Goal: Participate in discussion: Engage in conversation with other users on a specific topic

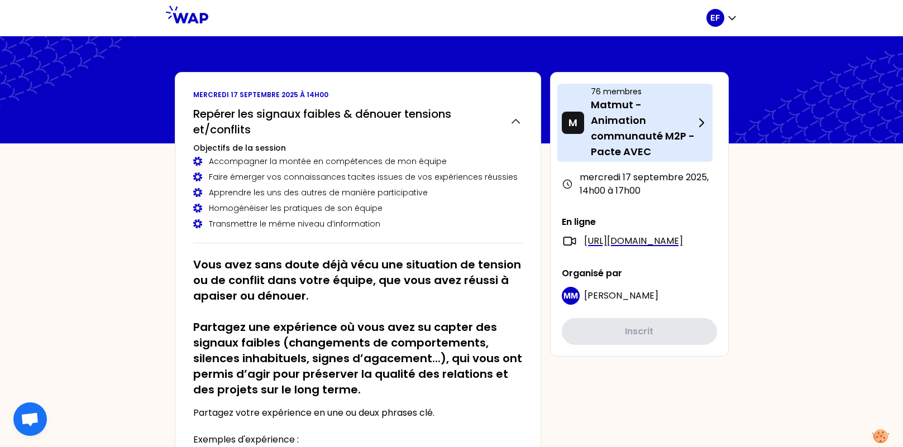
click at [628, 125] on p "Matmut - Animation communauté M2P - Pacte AVEC" at bounding box center [643, 128] width 104 height 63
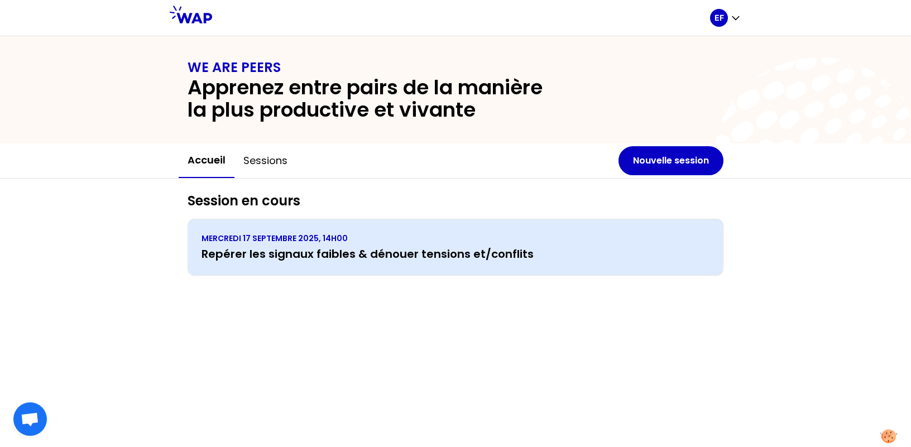
click at [299, 246] on h3 "Repérer les signaux faibles & dénouer tensions et/conflits" at bounding box center [456, 254] width 508 height 16
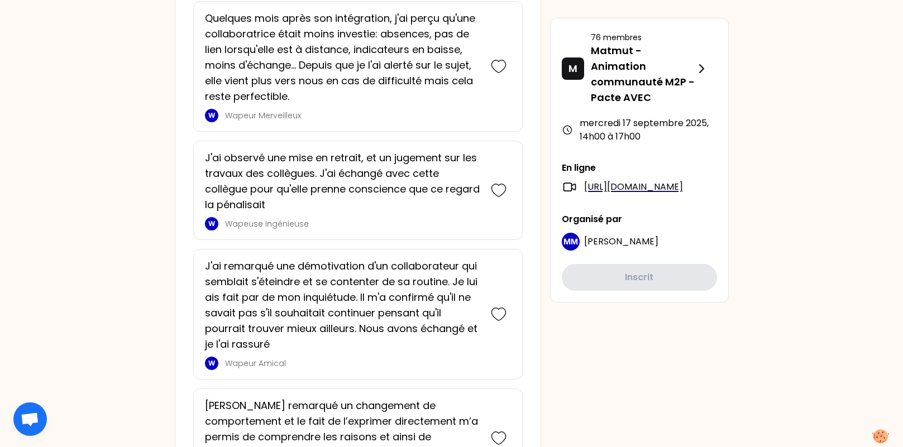
scroll to position [1599, 0]
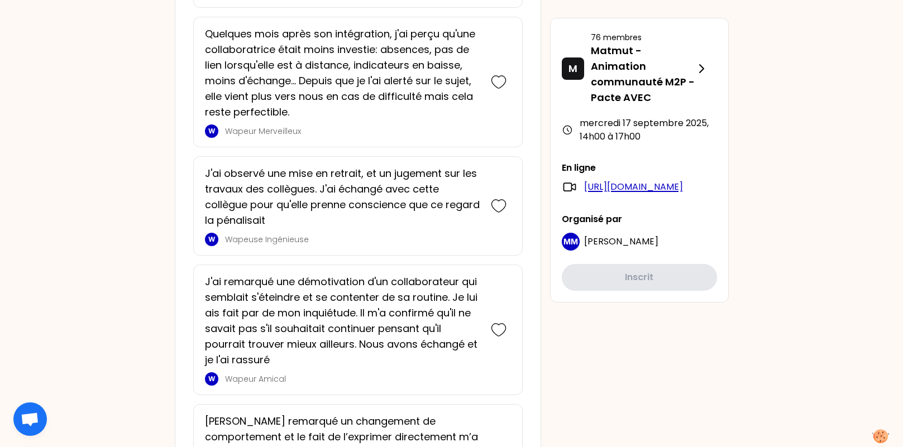
click at [612, 194] on link "[URL][DOMAIN_NAME]" at bounding box center [633, 186] width 99 height 13
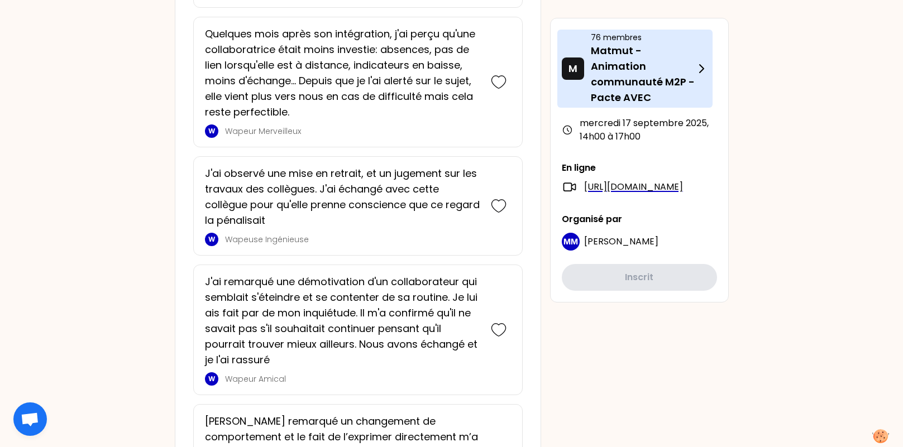
click at [606, 83] on p "Matmut - Animation communauté M2P - Pacte AVEC" at bounding box center [643, 74] width 104 height 63
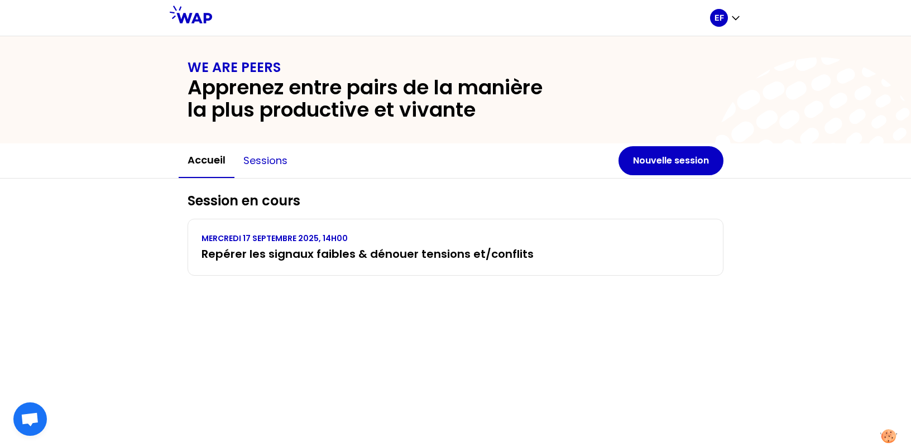
click at [275, 160] on button "Sessions" at bounding box center [266, 161] width 62 height 34
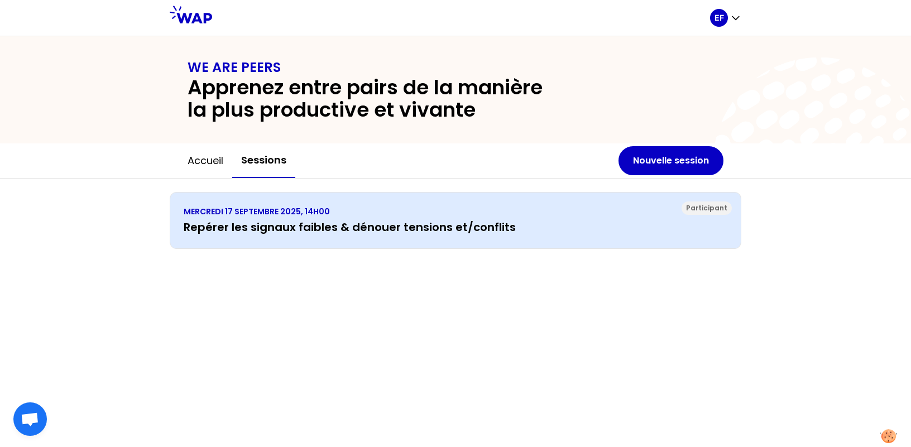
click at [350, 228] on h3 "Repérer les signaux faibles & dénouer tensions et/conflits" at bounding box center [456, 227] width 544 height 16
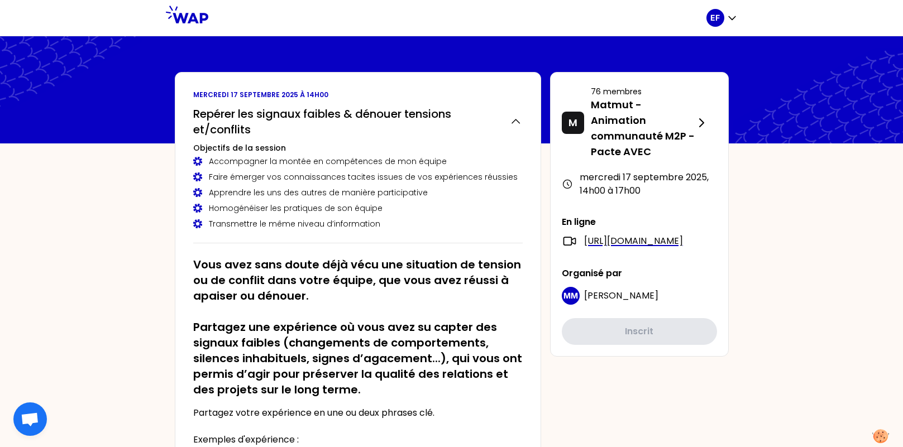
scroll to position [391, 0]
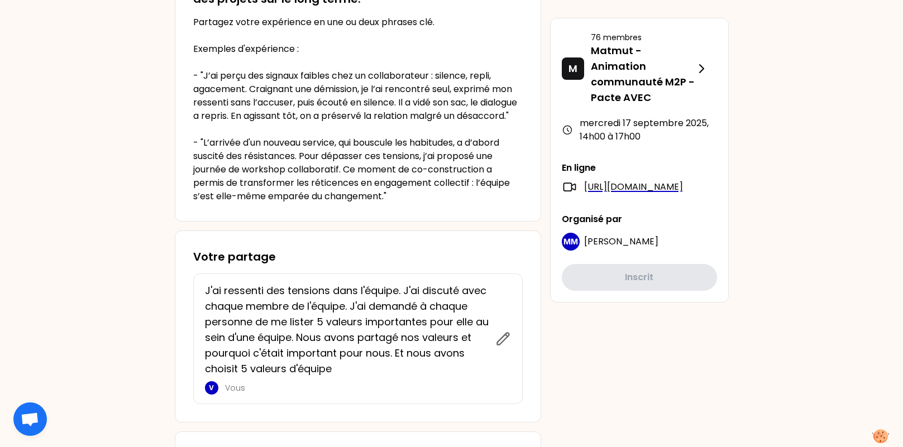
click at [341, 312] on p "J'ai ressenti des tensions dans l'équipe. J'ai discuté avec chaque membre de l'…" at bounding box center [347, 330] width 284 height 94
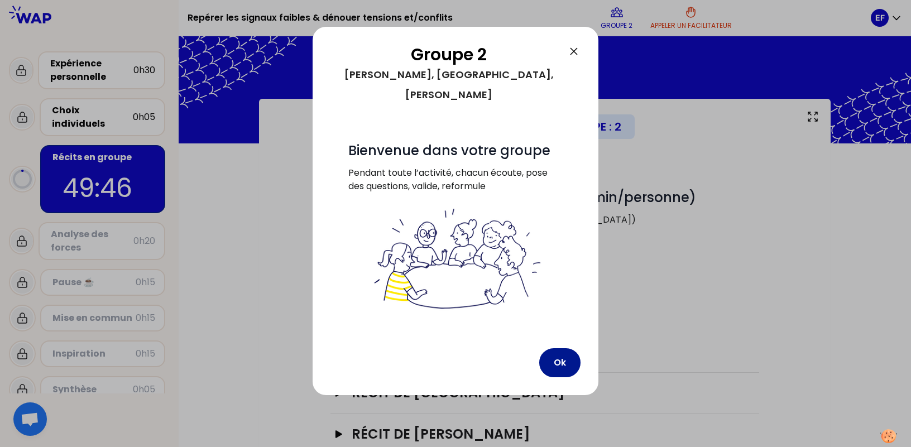
click at [558, 348] on button "Ok" at bounding box center [559, 362] width 41 height 29
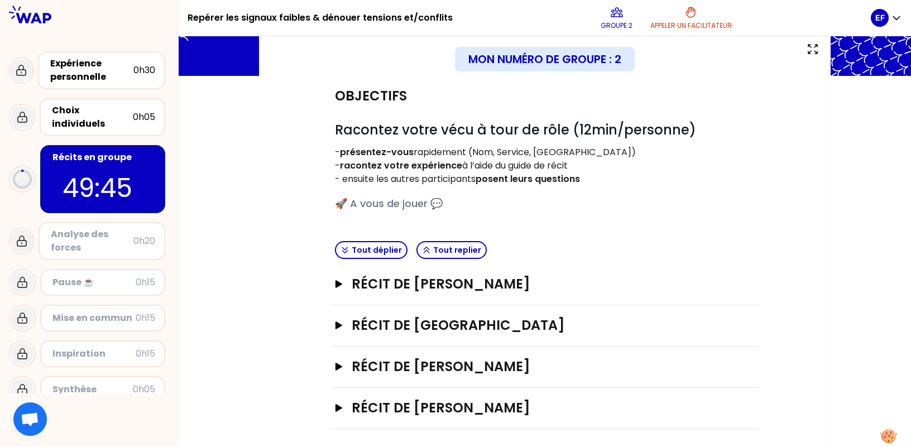
scroll to position [72, 0]
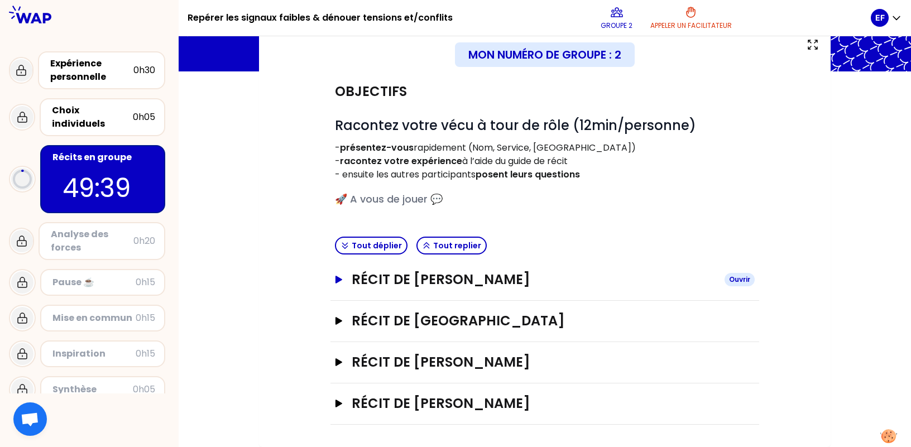
click at [489, 280] on h3 "Récit de [PERSON_NAME]" at bounding box center [534, 280] width 364 height 18
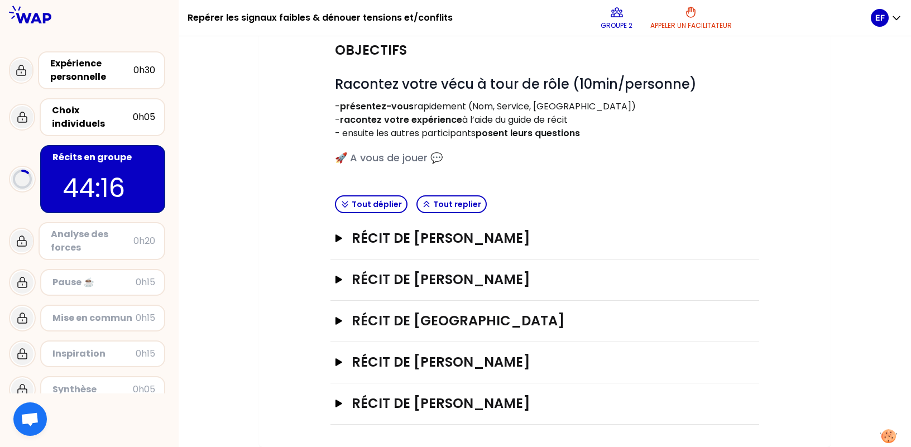
scroll to position [113, 0]
click at [490, 242] on h3 "Récit de [PERSON_NAME]" at bounding box center [534, 239] width 364 height 18
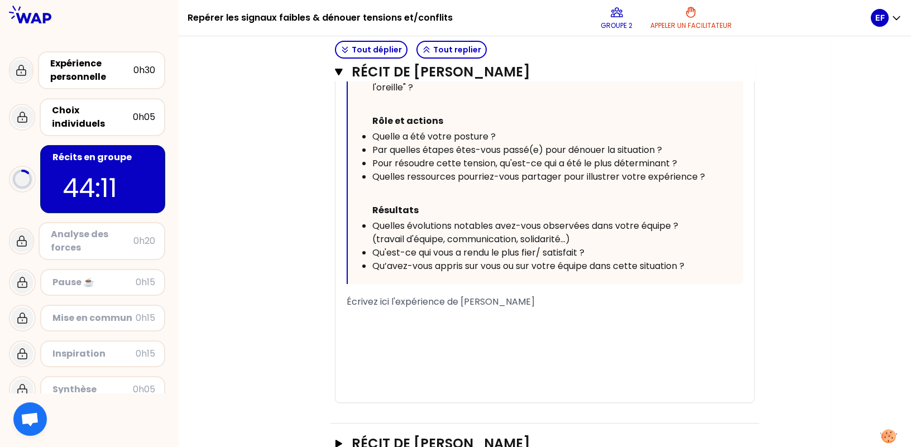
scroll to position [728, 0]
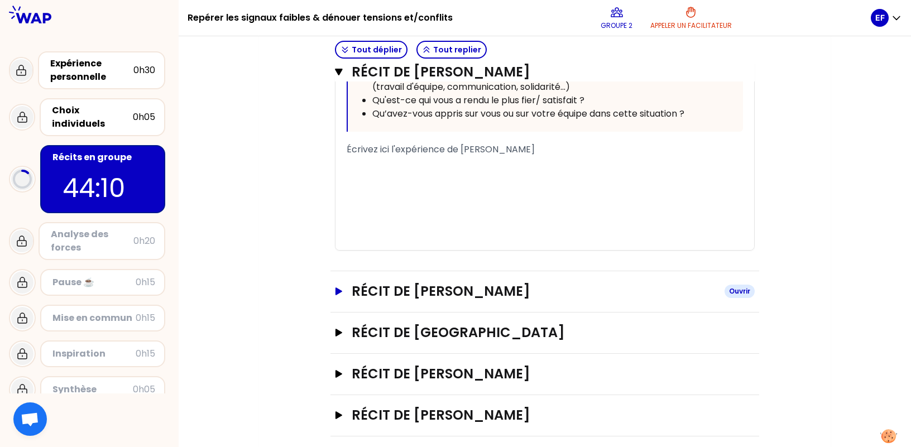
click at [505, 290] on h3 "Récit de [PERSON_NAME]" at bounding box center [534, 292] width 364 height 18
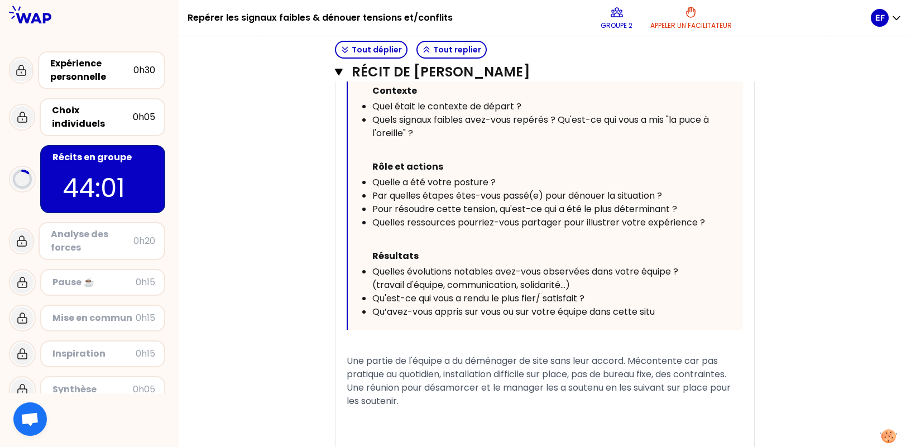
scroll to position [1174, 0]
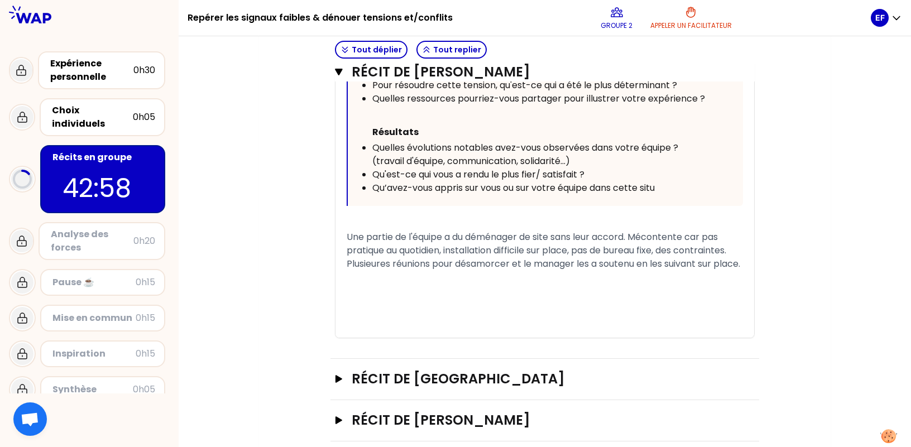
scroll to position [1349, 0]
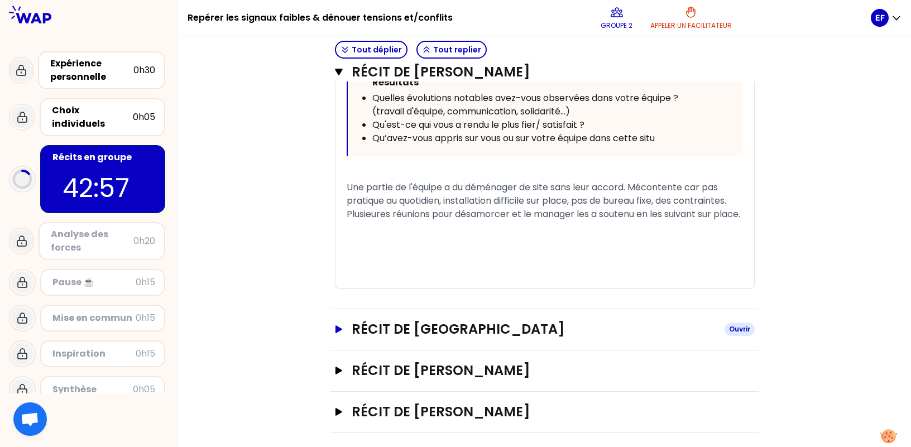
click at [479, 323] on h3 "Récit de [GEOGRAPHIC_DATA]" at bounding box center [534, 330] width 364 height 18
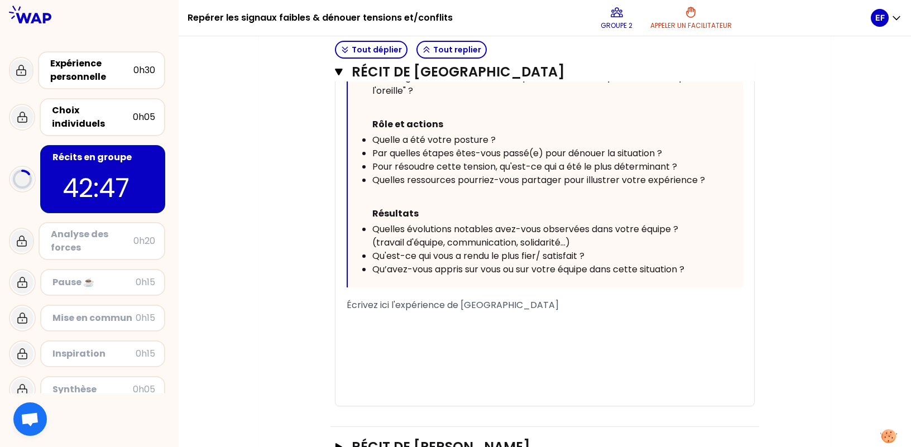
scroll to position [1907, 0]
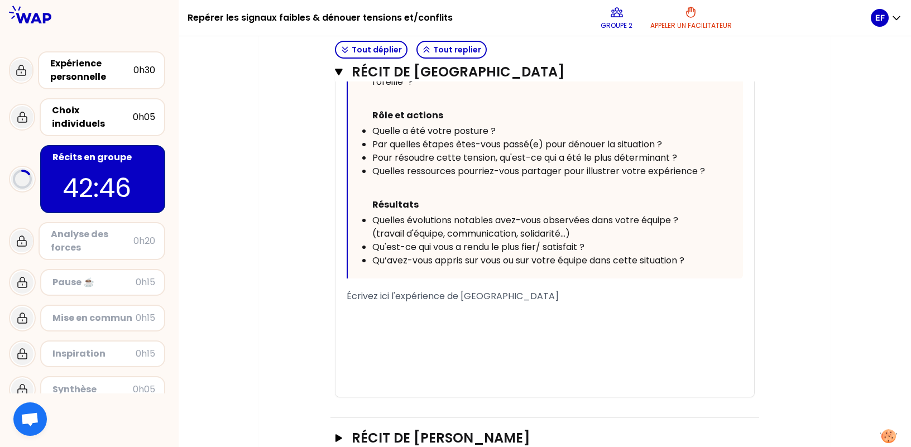
click at [562, 304] on div "﻿" at bounding box center [545, 309] width 396 height 13
click at [495, 303] on span "nouveau collaborateur alternant puis conseiller" at bounding box center [451, 309] width 209 height 13
click at [452, 305] on span "nouveau collaborateur alternant puis conseiller" at bounding box center [451, 309] width 209 height 13
click at [498, 303] on span "nouveau collaborateur : alternant puis conseiller" at bounding box center [453, 309] width 213 height 13
click at [662, 304] on div "nouveau collaborateur : alternant management puis conseiller" at bounding box center [545, 309] width 396 height 13
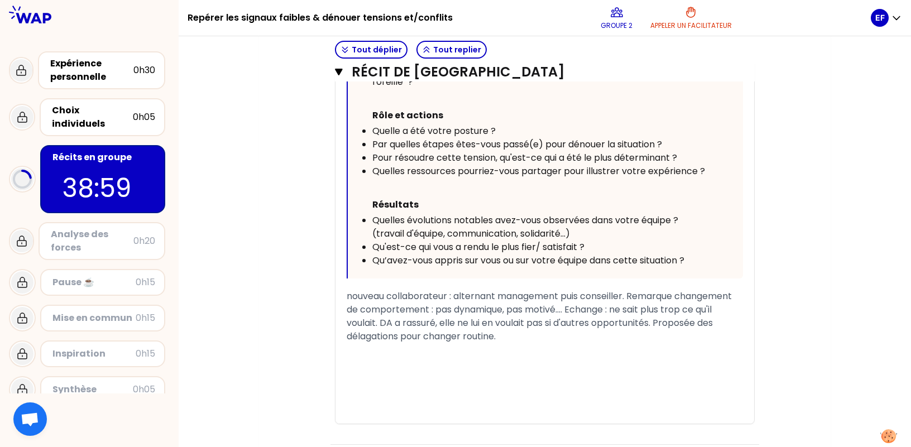
click at [565, 329] on div "nouveau collaborateur : alternant management puis conseiller. Remarque changeme…" at bounding box center [545, 317] width 396 height 54
click at [502, 290] on span "nouveau collaborateur : alternant management puis conseiller. Remarque changeme…" at bounding box center [541, 316] width 388 height 53
click at [528, 331] on span "nouveau collaborateur : alternant en management puis conseiller. Remarque chang…" at bounding box center [544, 316] width 395 height 53
click at [632, 326] on div "nouveau collaborateur : alternant en management puis conseiller. Remarque chang…" at bounding box center [545, 317] width 396 height 54
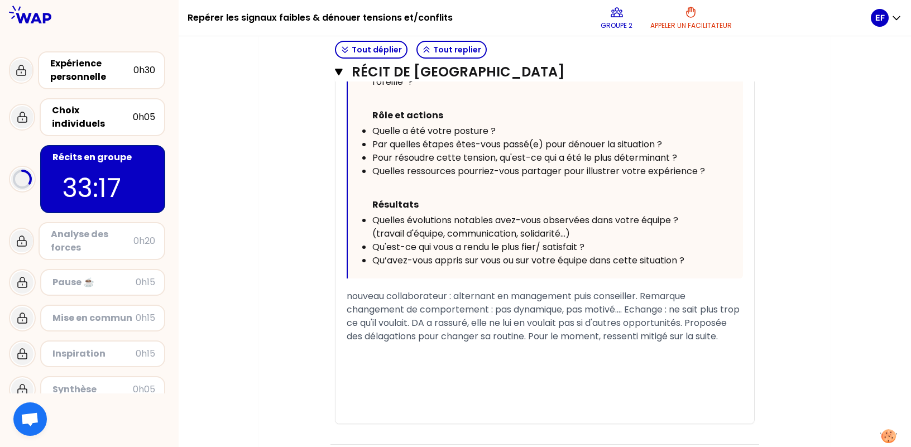
click at [403, 389] on div "﻿" at bounding box center [545, 390] width 396 height 13
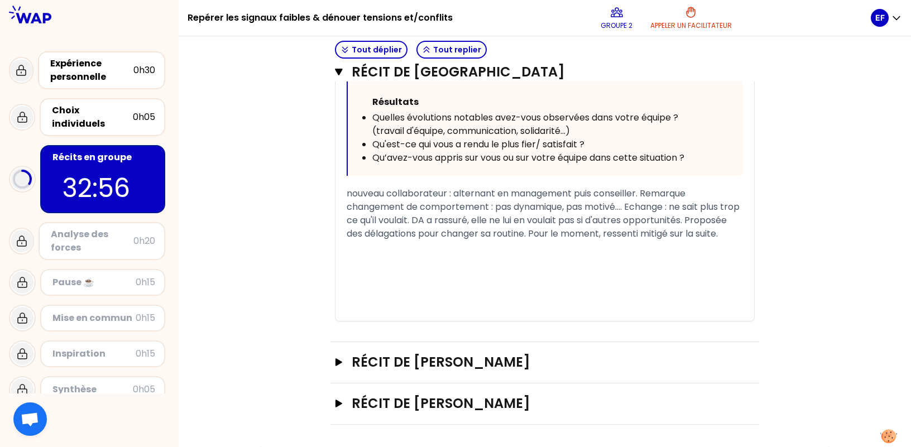
scroll to position [2015, 0]
click at [440, 365] on h3 "Récit de [PERSON_NAME]" at bounding box center [534, 362] width 364 height 18
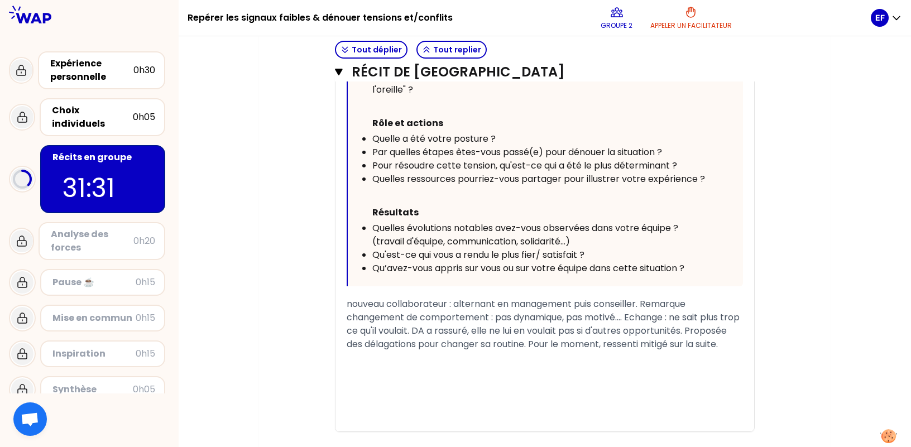
scroll to position [1915, 0]
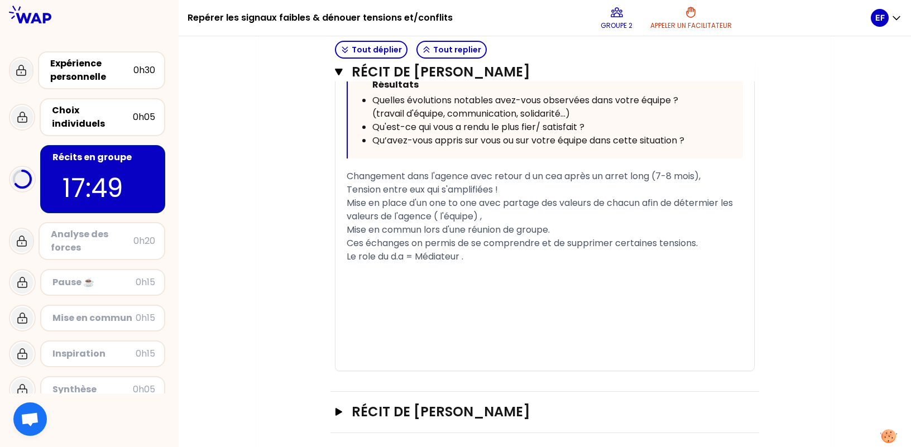
scroll to position [2735, 0]
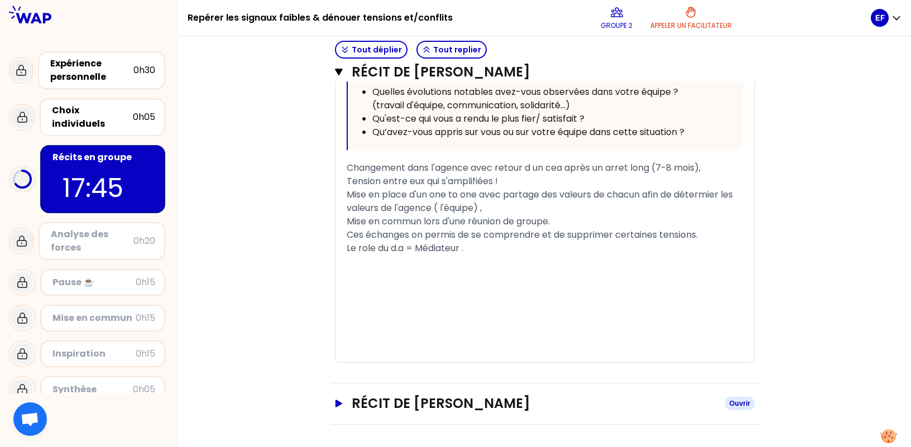
click at [472, 400] on h3 "Récit de [PERSON_NAME]" at bounding box center [534, 404] width 364 height 18
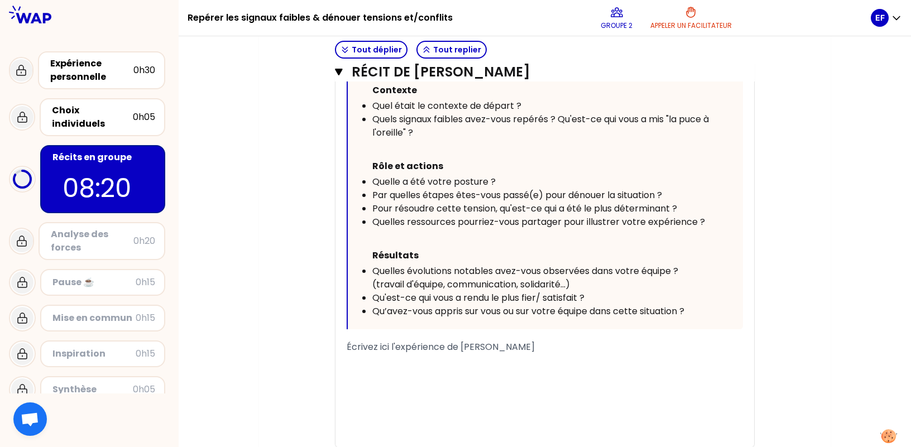
scroll to position [630, 0]
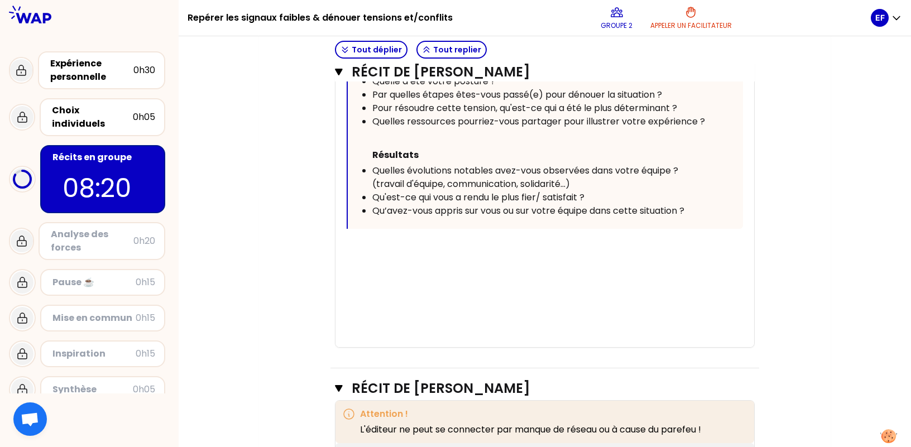
click at [542, 245] on div "﻿" at bounding box center [545, 246] width 396 height 13
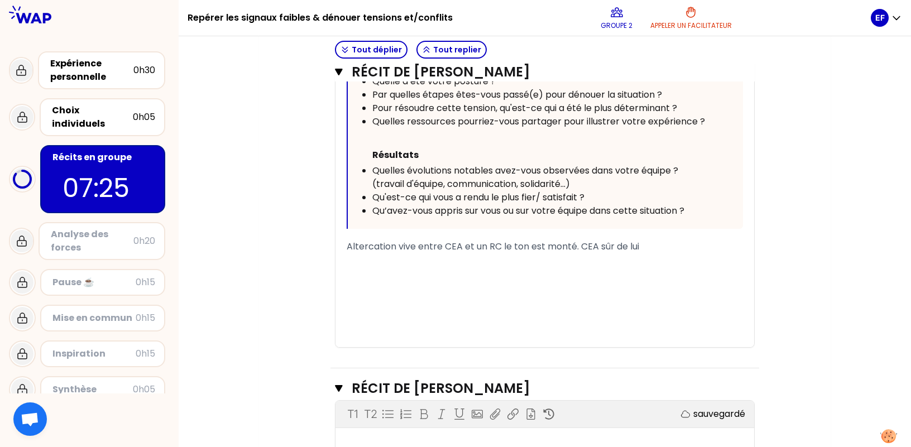
click at [600, 245] on span "Altercation vive entre CEA et un RC le ton est monté. CEA sûr de lui" at bounding box center [493, 246] width 293 height 13
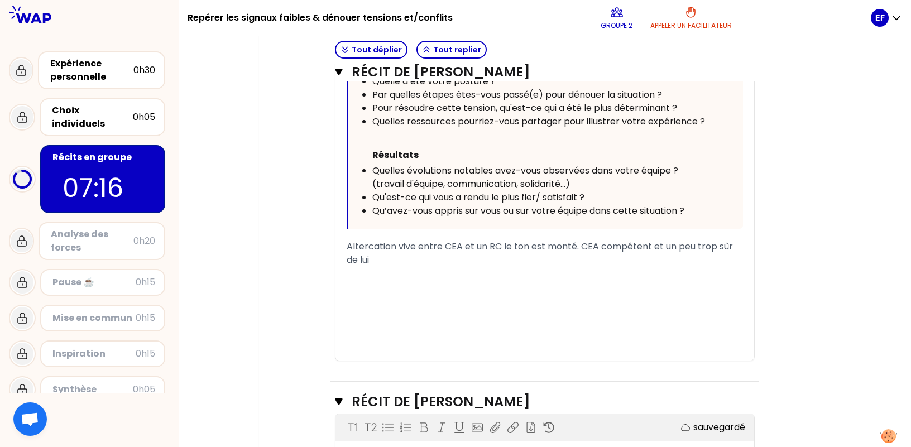
click at [462, 268] on div "﻿" at bounding box center [545, 273] width 396 height 13
click at [447, 260] on div "Altercation vive entre CEA et un RC le ton est monté. CEA compétent et un peu t…" at bounding box center [545, 253] width 396 height 27
click at [464, 264] on span "Altercation vive entre CEA et un RC le ton est monté. CEA compétent et un peu t…" at bounding box center [541, 253] width 389 height 26
click at [624, 264] on div "Altercation vive entre CEA et un RC le ton est monté. CEA compétent et un peu t…" at bounding box center [545, 253] width 396 height 27
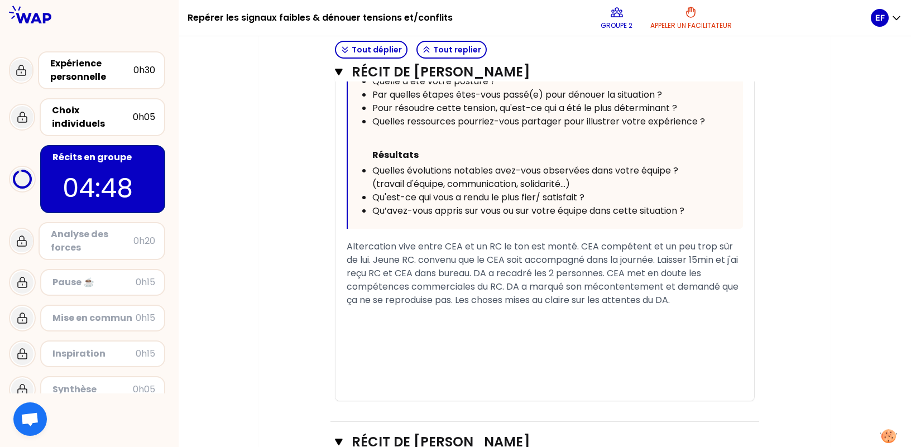
click at [513, 274] on span "Altercation vive entre CEA et un RC le ton est monté. CEA compétent et un peu t…" at bounding box center [544, 273] width 394 height 66
click at [512, 291] on span "Altercation vive entre CEA et un RC le ton est monté. CEA compétent et un peu t…" at bounding box center [544, 273] width 394 height 66
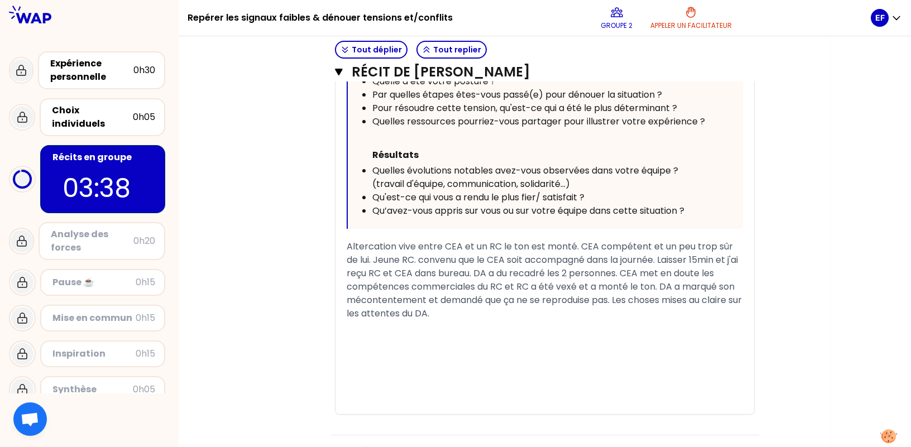
click at [657, 243] on span "Altercation vive entre CEA et un RC le ton est monté. CEA compétent et un peu t…" at bounding box center [546, 280] width 398 height 80
click at [445, 266] on div "Altercation vive entre CEA et un RC le ton est monté. CEA compétent mais un peu…" at bounding box center [545, 280] width 396 height 80
click at [376, 276] on span "Altercation vive entre CEA et un RC le ton est monté. CEA compétent mais un peu…" at bounding box center [546, 280] width 398 height 80
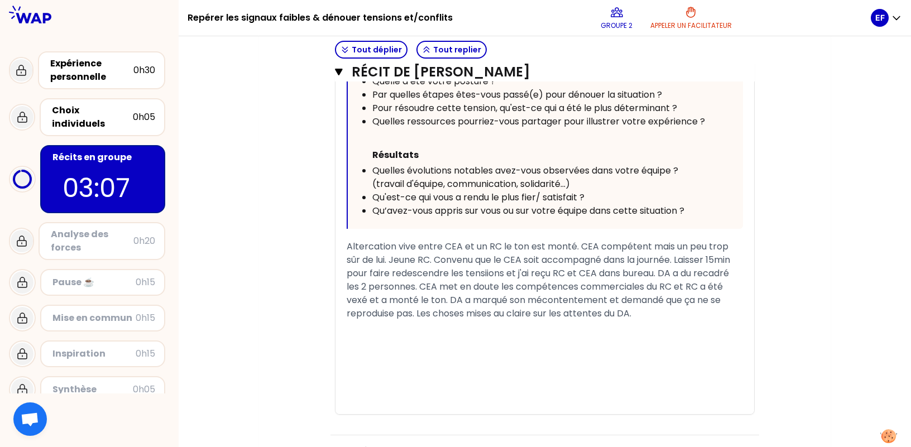
click at [523, 276] on span "Altercation vive entre CEA et un RC le ton est monté. CEA compétent mais un peu…" at bounding box center [540, 280] width 386 height 80
click at [517, 276] on span "Altercation vive entre CEA et un RC le ton est monté. CEA compétent mais un peu…" at bounding box center [540, 280] width 386 height 80
click at [535, 379] on div "﻿" at bounding box center [545, 380] width 396 height 13
click at [670, 314] on div "Altercation vive entre CEA et un RC le ton est monté. CEA compétent mais un peu…" at bounding box center [545, 280] width 396 height 80
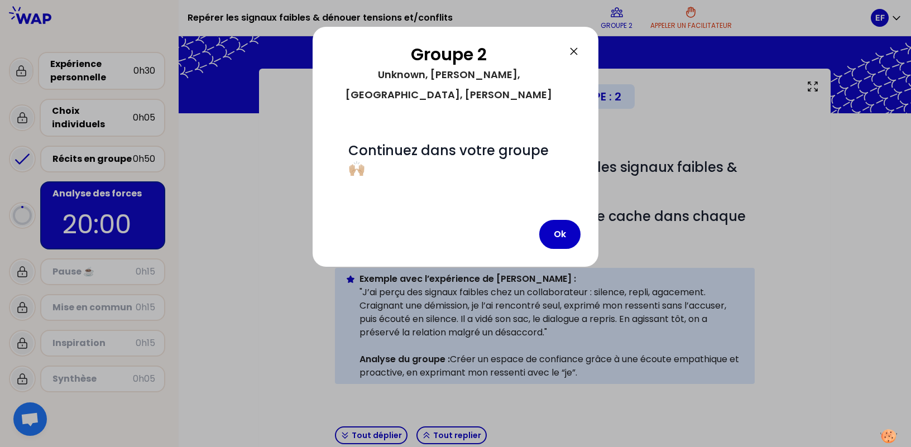
scroll to position [261, 0]
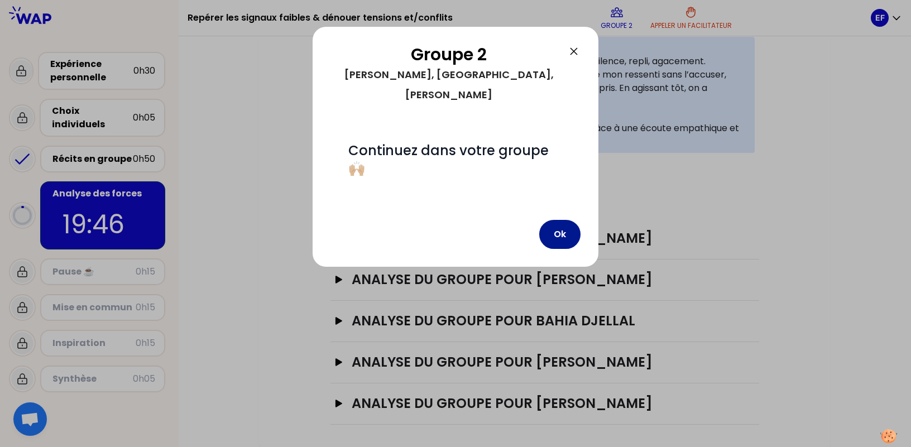
click at [562, 220] on button "Ok" at bounding box center [559, 234] width 41 height 29
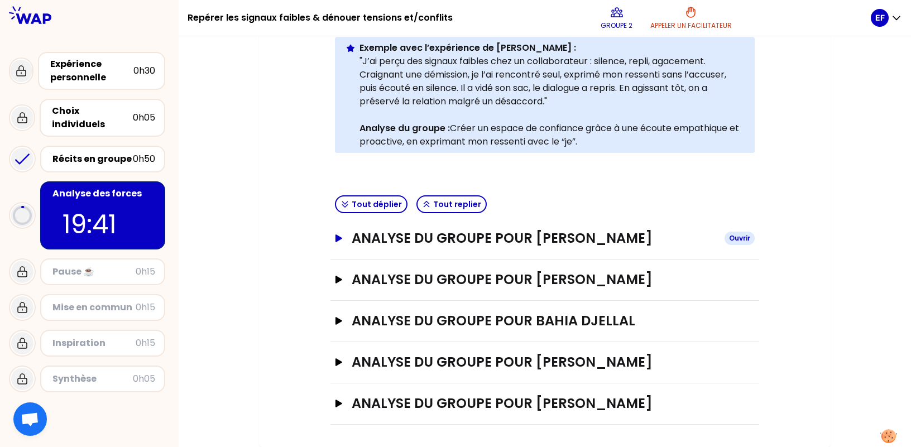
click at [517, 240] on h3 "ANALYSE DU GROUPE POUR [PERSON_NAME]" at bounding box center [534, 239] width 364 height 18
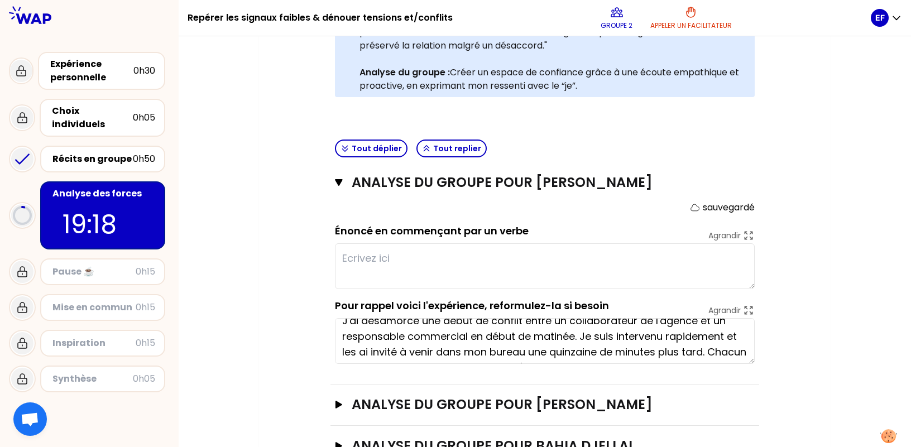
scroll to position [31, 0]
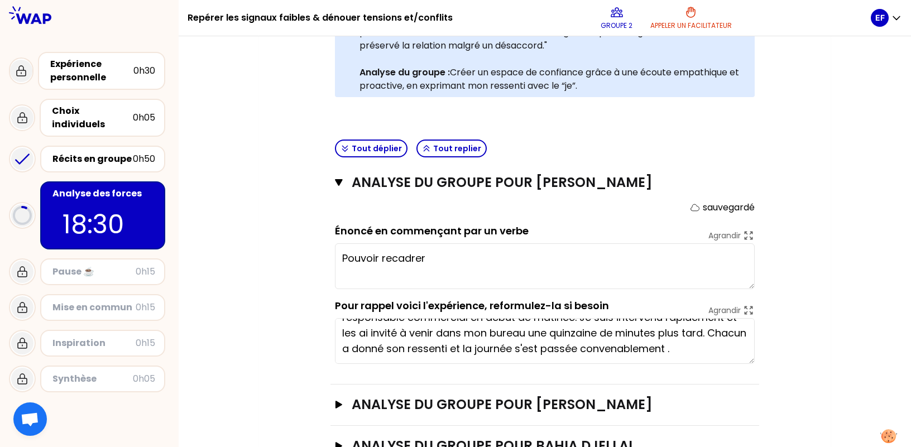
type textarea "Pouvoir recadre"
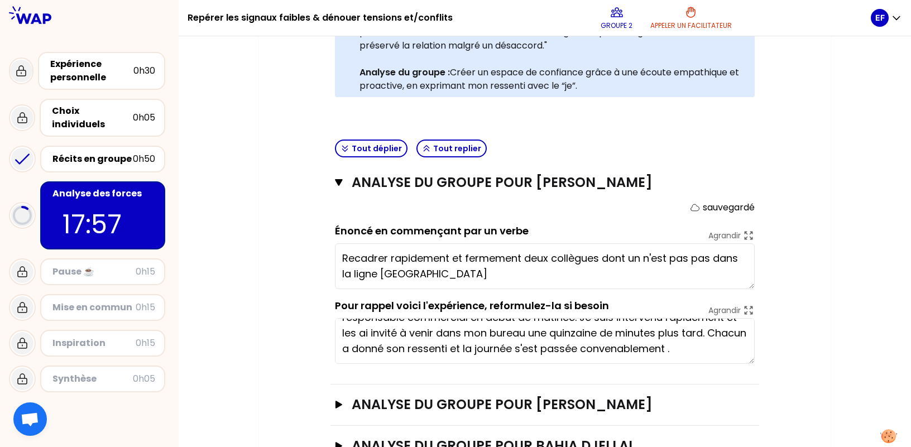
type textarea "Recadrer rapidement et fermement deux collègues dont un n'est pas pas dans la l…"
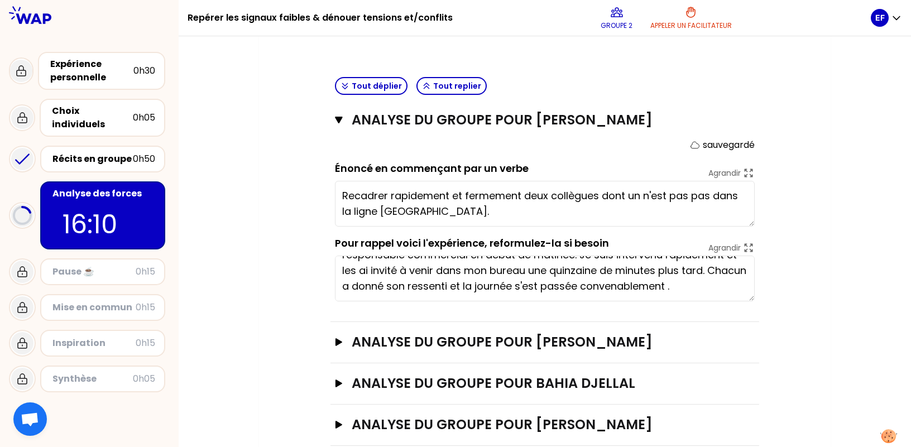
scroll to position [442, 0]
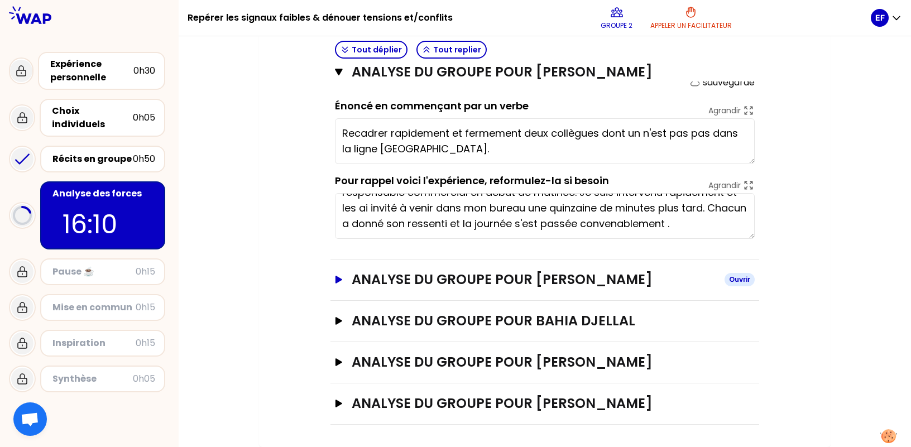
click at [610, 275] on h3 "ANALYSE DU GROUPE POUR [PERSON_NAME]" at bounding box center [534, 280] width 364 height 18
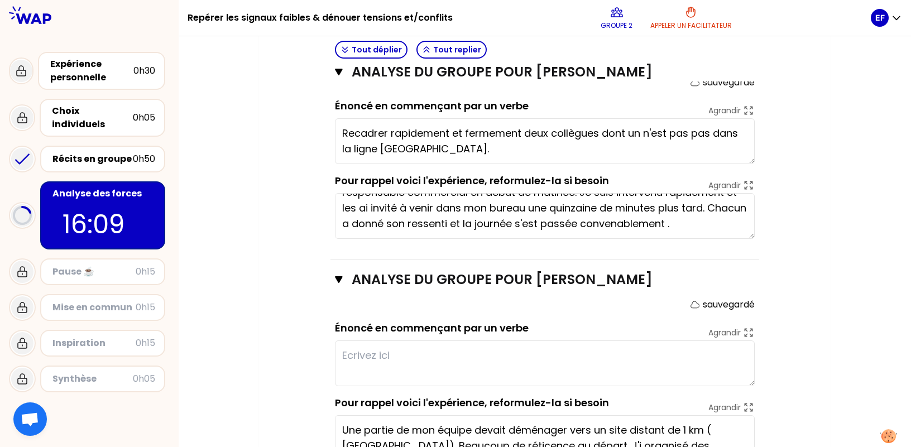
scroll to position [554, 0]
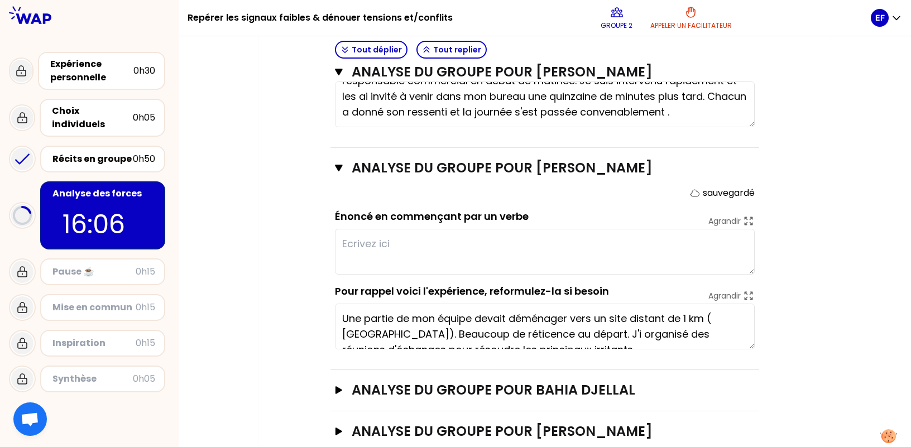
click at [651, 336] on textarea "Une partie de mon équipe devait déménager vers un site distant de 1 km ( [GEOGR…" at bounding box center [545, 327] width 420 height 46
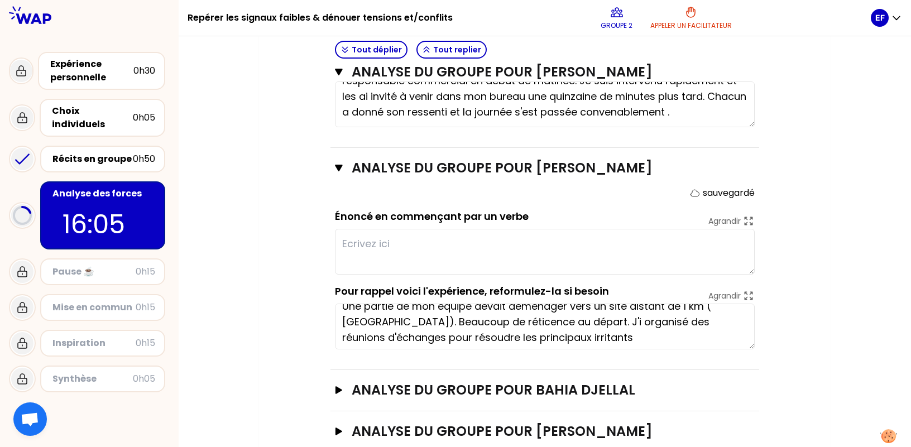
scroll to position [16, 0]
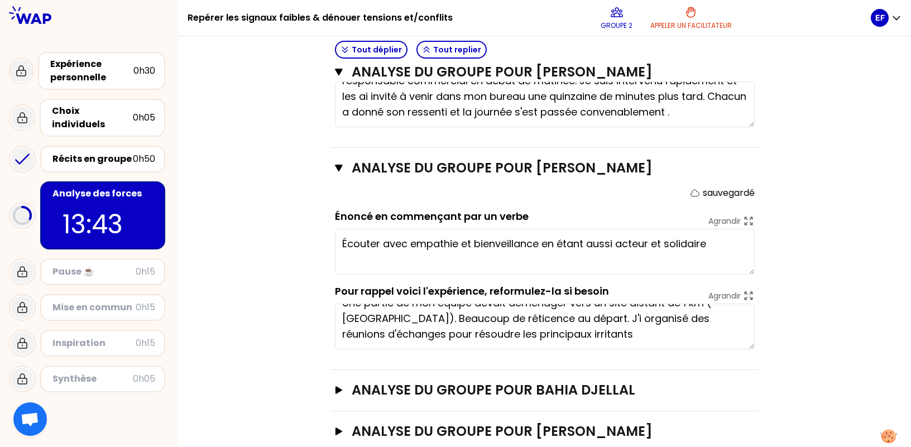
type textarea "Écouter avec empathie et bienveillance en étant aussi acteur et solidaire ."
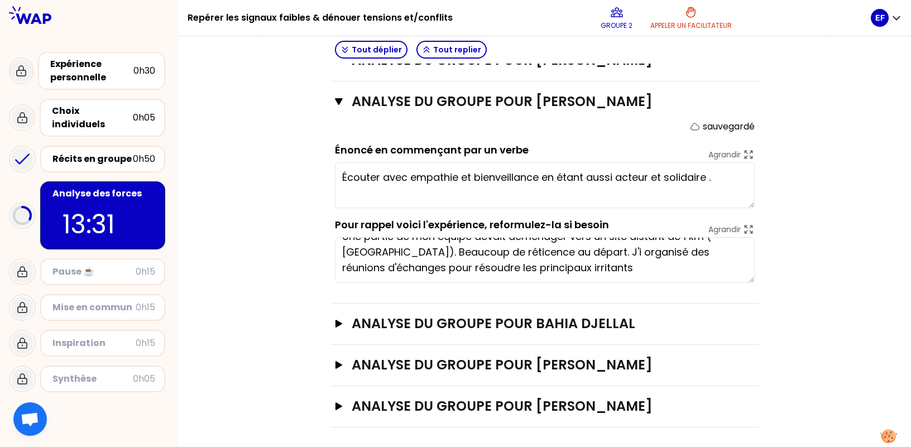
scroll to position [623, 0]
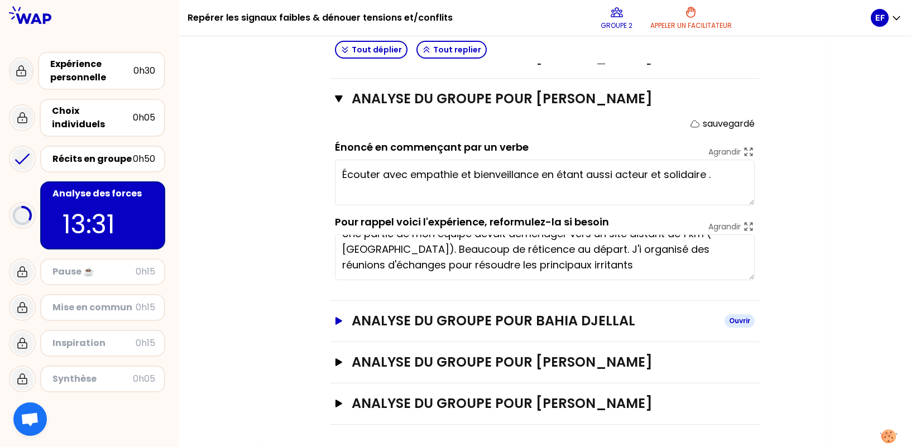
click at [512, 320] on h3 "ANALYSE DU GROUPE POUR Bahia Djellal" at bounding box center [534, 321] width 364 height 18
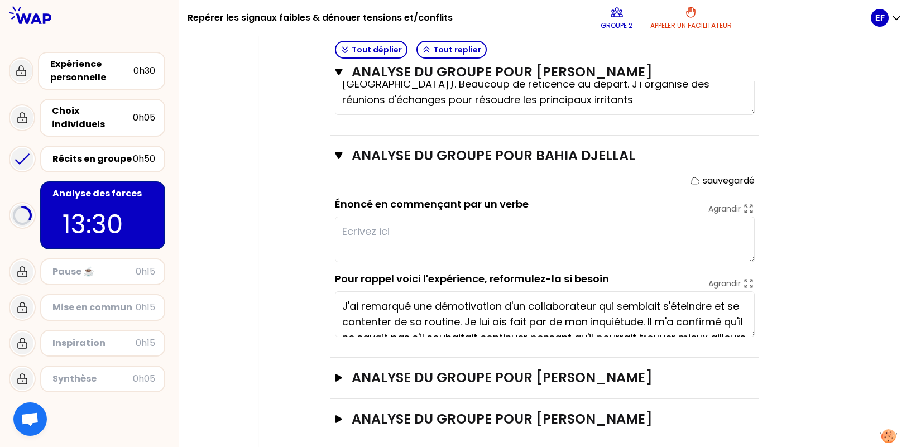
scroll to position [791, 0]
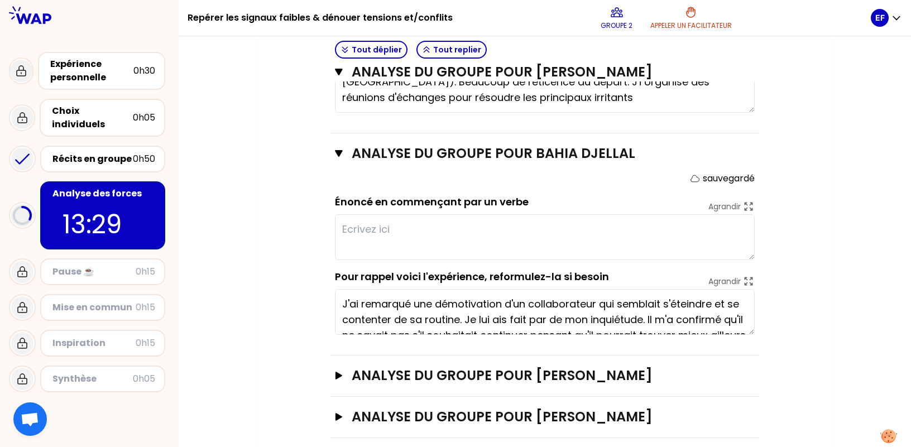
click at [550, 231] on textarea at bounding box center [545, 237] width 420 height 46
click at [420, 227] on textarea at bounding box center [545, 237] width 420 height 46
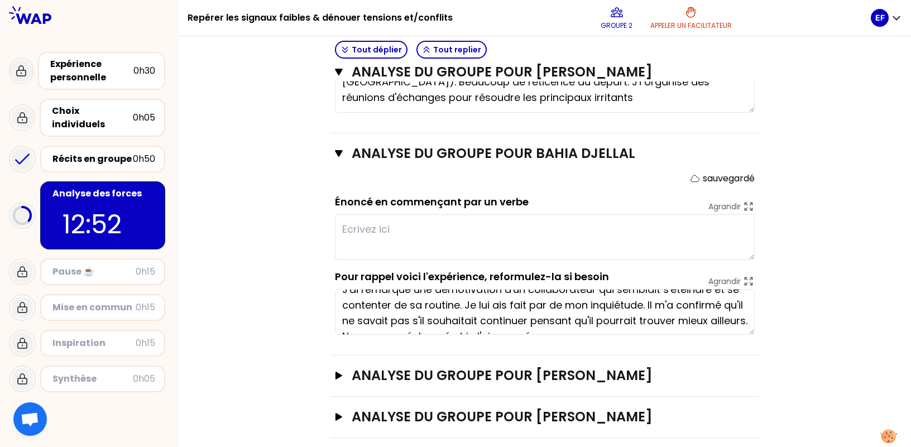
scroll to position [0, 0]
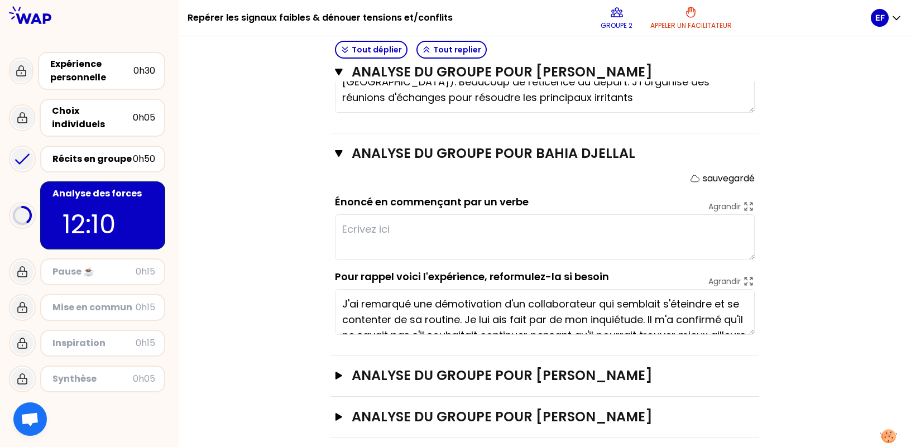
type textarea "O"
click at [354, 234] on textarea "EXprimer ressenti en" at bounding box center [545, 237] width 420 height 46
click at [489, 242] on textarea "Exprimer ressenti en" at bounding box center [545, 237] width 420 height 46
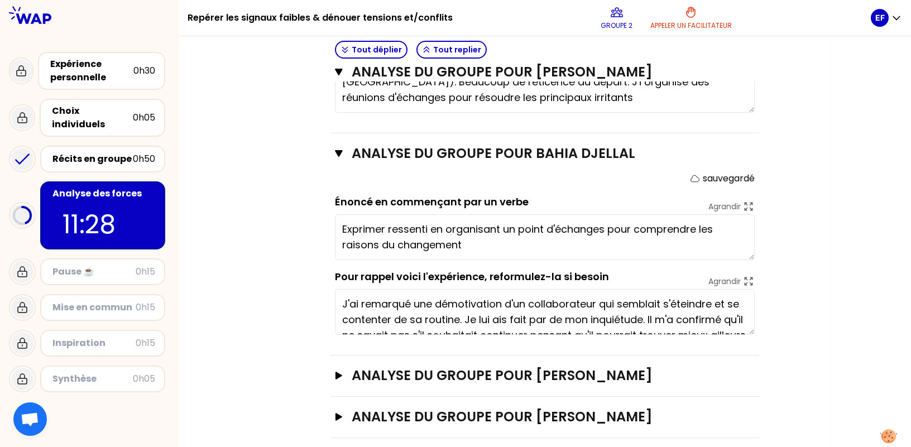
click at [478, 248] on textarea "Exprimer ressenti en organisant un point d'échanges pour comprendre les raisons…" at bounding box center [545, 237] width 420 height 46
click at [429, 233] on textarea "Exprimer ressenti en organisant un point d'échanges pour comprendre les raisons…" at bounding box center [545, 237] width 420 height 46
click at [661, 231] on textarea "Exprimer ressenti sans juger en organisant un point d'échanges pour comprendre …" at bounding box center [545, 237] width 420 height 46
type textarea "Exprimer ressenti sans juger en organisant un point d'échange pour comprendre l…"
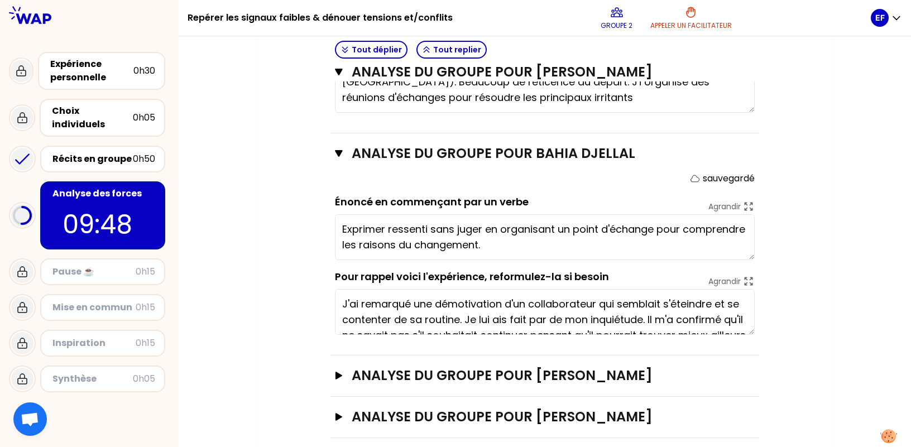
scroll to position [804, 0]
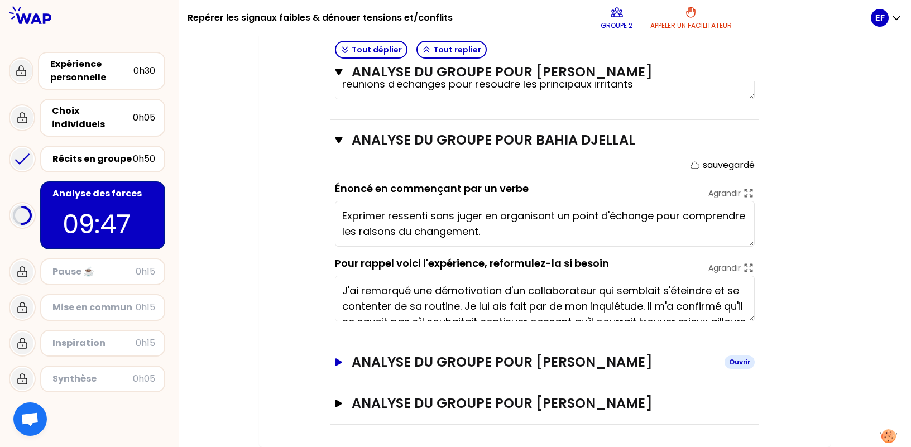
click at [507, 366] on h3 "ANALYSE DU GROUPE POUR [PERSON_NAME]" at bounding box center [534, 362] width 364 height 18
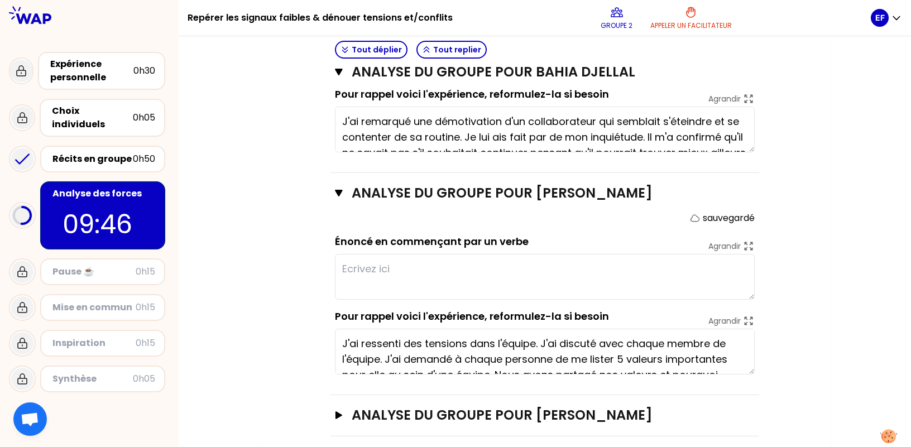
scroll to position [985, 0]
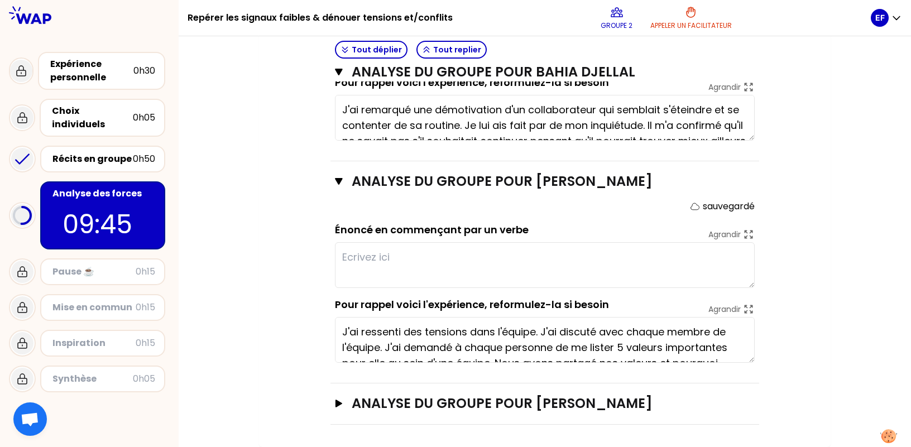
click at [568, 251] on textarea at bounding box center [545, 265] width 420 height 46
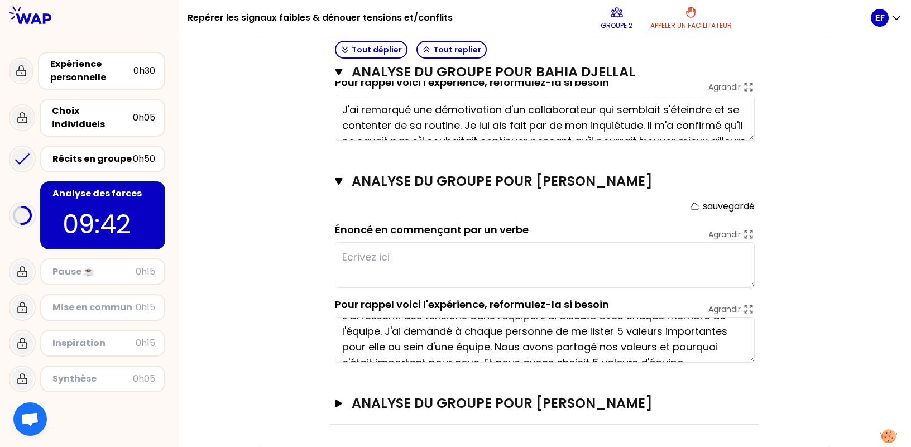
scroll to position [31, 0]
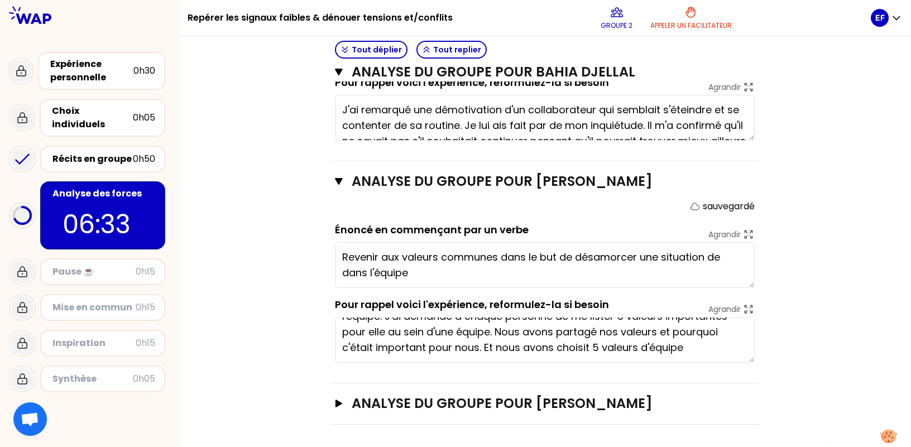
type textarea "Revenir aux valeurs communes dans le but de désamorcer une situation de tension…"
click at [567, 396] on h3 "ANALYSE DU GROUPE POUR [PERSON_NAME]" at bounding box center [534, 404] width 364 height 18
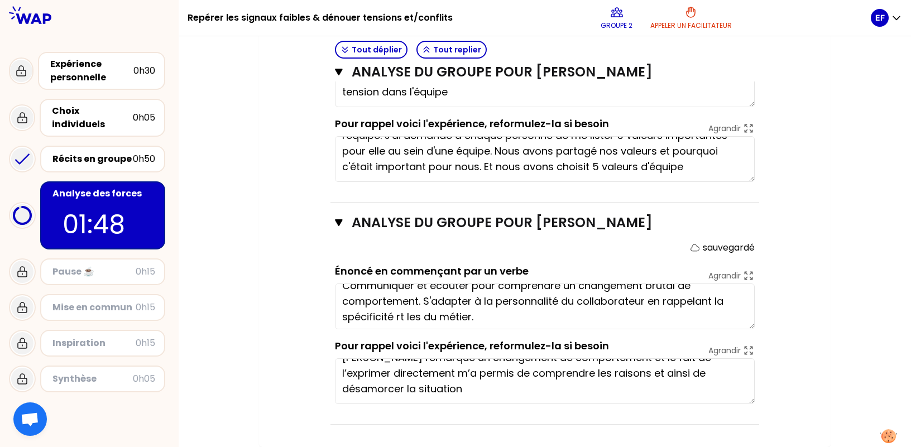
scroll to position [16, 0]
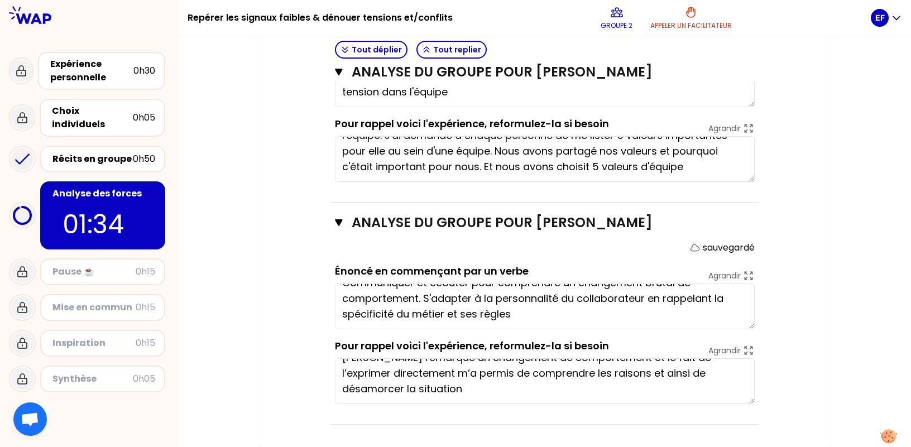
type textarea "Communiquer et écouter pour comprendre un changement brutal de comportement. S'…"
